Goal: Task Accomplishment & Management: Complete application form

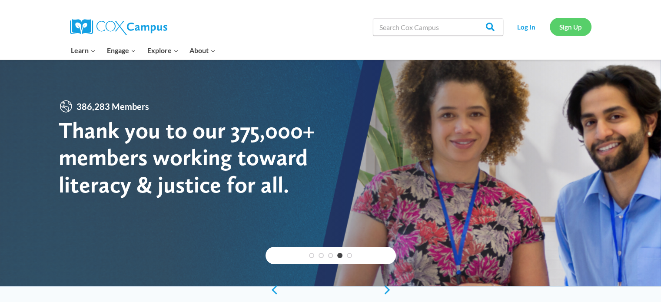
click at [571, 32] on link "Sign Up" at bounding box center [571, 27] width 42 height 18
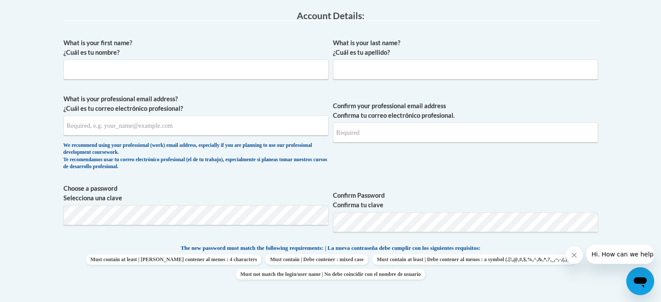
scroll to position [228, 0]
click at [276, 73] on input "What is your first name? ¿Cuál es tu nombre?" at bounding box center [195, 70] width 265 height 20
type input "[PERSON_NAME]"
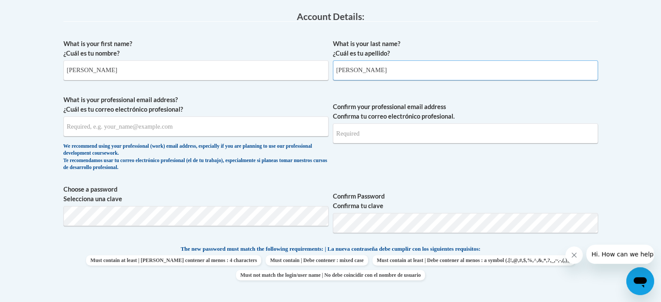
type input "[PERSON_NAME]"
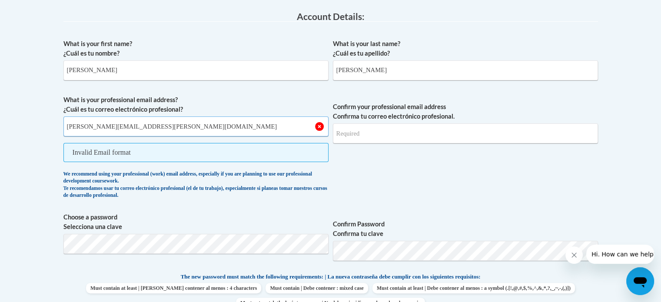
type input "[PERSON_NAME][EMAIL_ADDRESS][PERSON_NAME][DOMAIN_NAME]"
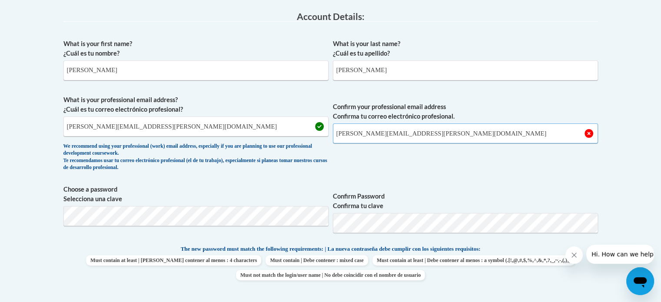
type input "[PERSON_NAME][EMAIL_ADDRESS][PERSON_NAME][DOMAIN_NAME]"
click at [246, 233] on span "Choose a password Selecciona una clave Confirm Password Confirma tu clave" at bounding box center [330, 212] width 535 height 55
click at [55, 212] on body "This site uses cookies to help improve your learning experience. By continuing …" at bounding box center [330, 302] width 661 height 1061
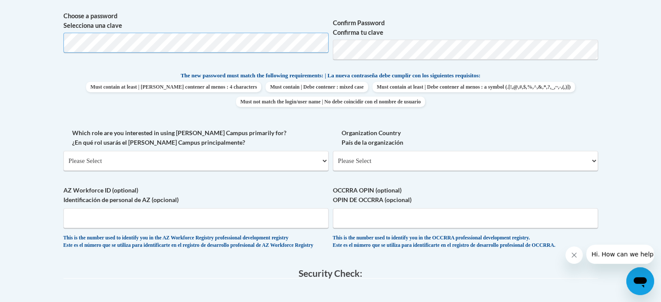
scroll to position [393, 0]
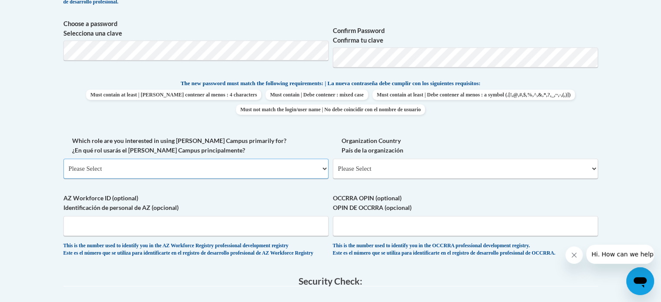
click at [325, 169] on select "Please Select College/University | Colegio/Universidad Community/Nonprofit Part…" at bounding box center [195, 169] width 265 height 20
select select "fbf2d438-af2f-41f8-98f1-81c410e29de3"
click at [63, 159] on select "Please Select College/University | Colegio/Universidad Community/Nonprofit Part…" at bounding box center [195, 169] width 265 height 20
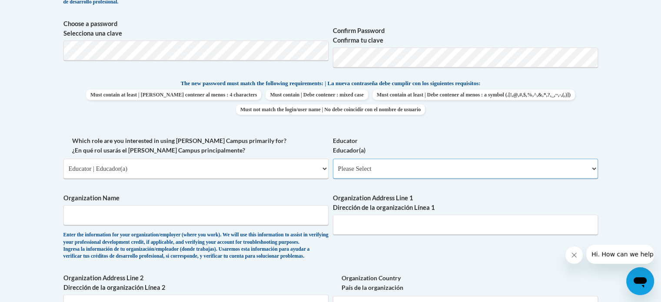
click at [594, 168] on select "Please Select Early Learning/Daycare Teacher/Family Home Care Provider | Maestr…" at bounding box center [465, 169] width 265 height 20
select select "8e40623d-54d0-45cd-9f92-5df65cd3f8cf"
click at [333, 159] on select "Please Select Early Learning/Daycare Teacher/Family Home Care Provider | Maestr…" at bounding box center [465, 169] width 265 height 20
click at [304, 217] on input "Organization Name" at bounding box center [195, 215] width 265 height 20
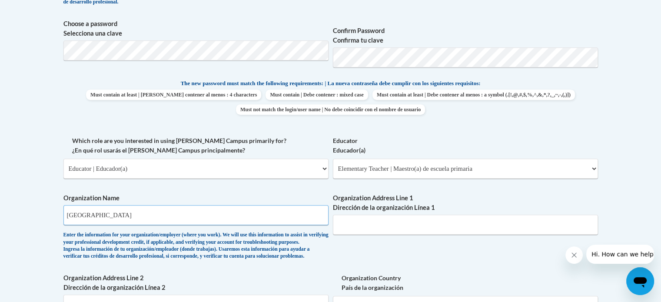
type input "[GEOGRAPHIC_DATA]"
click at [372, 219] on input "Organization Address Line 1 Dirección de la organización Línea 1" at bounding box center [465, 225] width 265 height 20
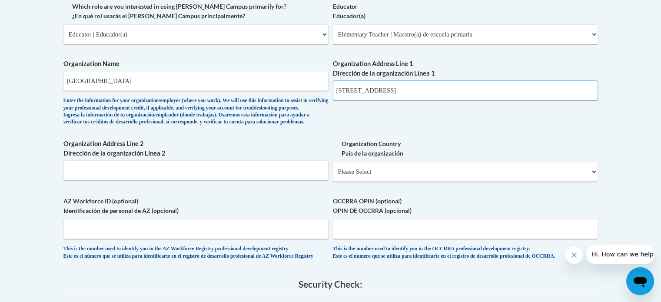
scroll to position [529, 0]
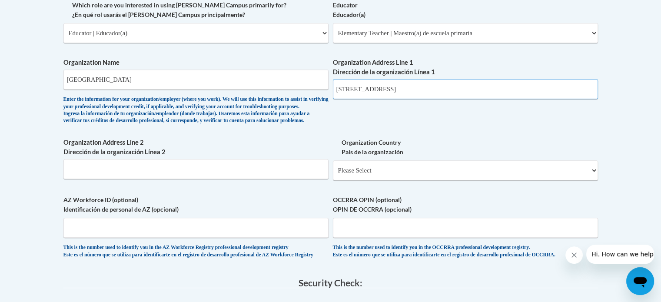
type input "[STREET_ADDRESS]"
click at [240, 179] on input "Organization Address Line 2 Dirección de la organización Línea 2" at bounding box center [195, 169] width 265 height 20
type input "Fargo, [US_STATE] 73840"
select select "ad49bcad-a171-4b2e-b99c-48b446064914"
select select
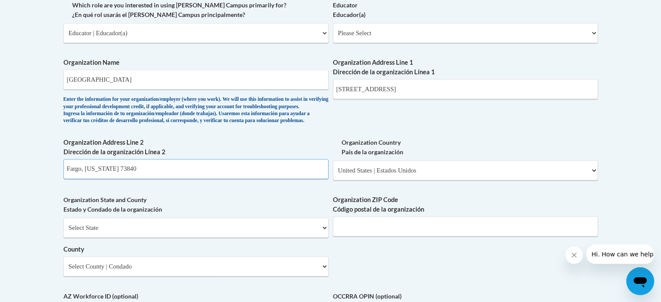
drag, startPoint x: 135, startPoint y: 182, endPoint x: 83, endPoint y: 177, distance: 52.4
click at [83, 177] on input "Fargo, [US_STATE] 73840" at bounding box center [195, 169] width 265 height 20
type input "Fargo"
click at [122, 238] on select "Select State [US_STATE] [US_STATE] [US_STATE] [US_STATE] [US_STATE] [US_STATE] …" at bounding box center [195, 228] width 265 height 20
select select "[US_STATE]"
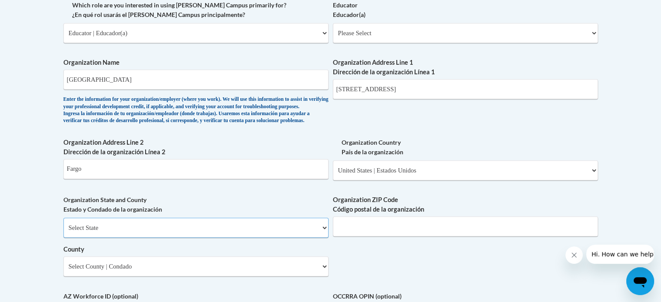
click at [63, 232] on select "Select State [US_STATE] [US_STATE] [US_STATE] [US_STATE] [US_STATE] [US_STATE] …" at bounding box center [195, 228] width 265 height 20
click at [492, 236] on input "Organization ZIP Code Código postal de la organización" at bounding box center [465, 226] width 265 height 20
type input "73840"
click at [325, 276] on select "Select County Adair Alfalfa Atoka Beaver [GEOGRAPHIC_DATA][PERSON_NAME] [PERSON…" at bounding box center [195, 266] width 265 height 20
select select "[PERSON_NAME]"
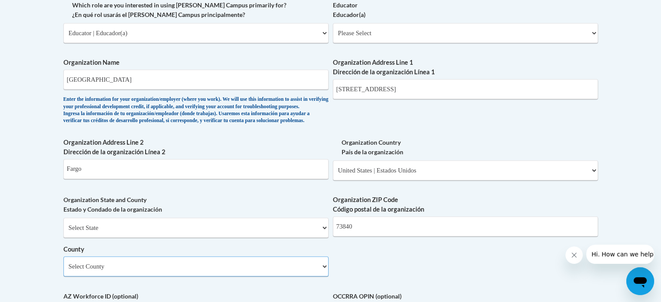
click at [63, 270] on select "Select County Adair Alfalfa Atoka Beaver [GEOGRAPHIC_DATA][PERSON_NAME] [PERSON…" at bounding box center [195, 266] width 265 height 20
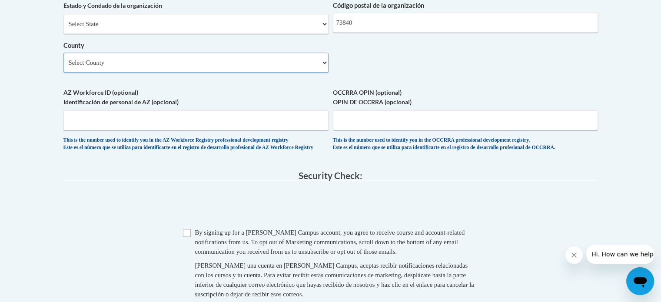
scroll to position [734, 0]
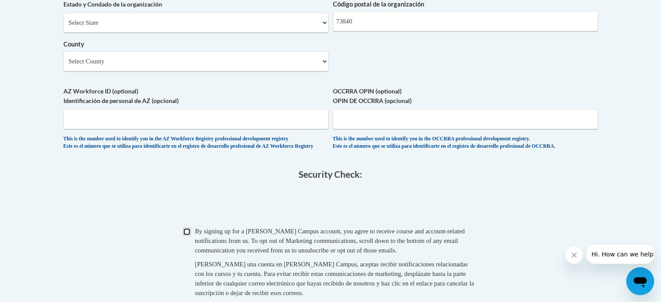
click at [185, 236] on input "Checkbox" at bounding box center [187, 232] width 8 height 8
checkbox input "true"
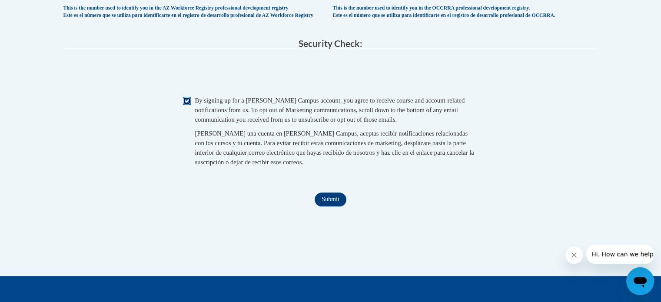
scroll to position [869, 0]
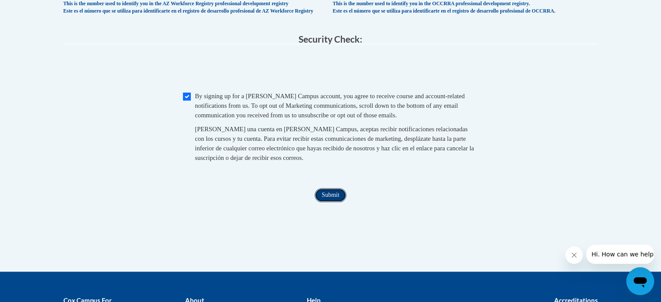
click at [329, 202] on input "Submit" at bounding box center [330, 195] width 31 height 14
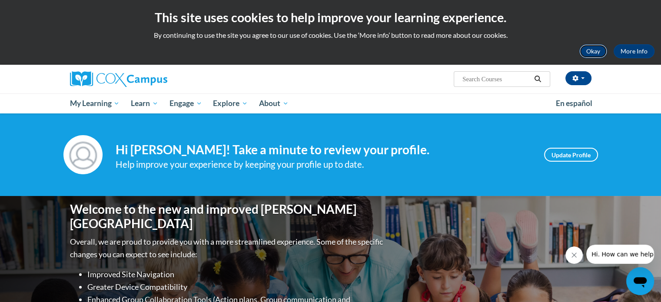
click at [593, 48] on button "Okay" at bounding box center [593, 51] width 28 height 14
